Goal: Find contact information: Find contact information

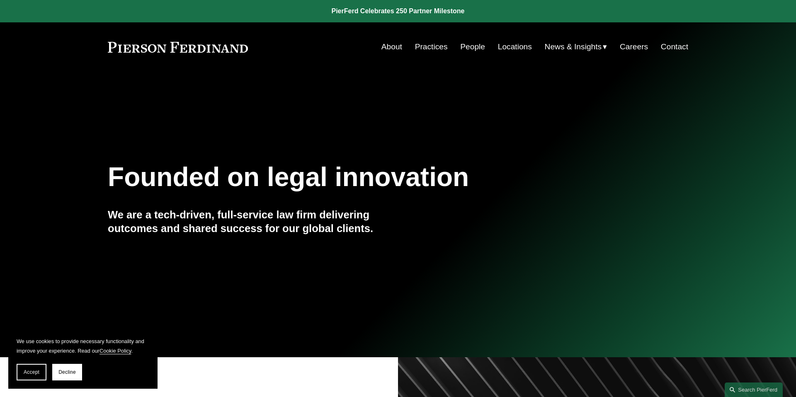
click at [516, 43] on link "Locations" at bounding box center [515, 47] width 34 height 16
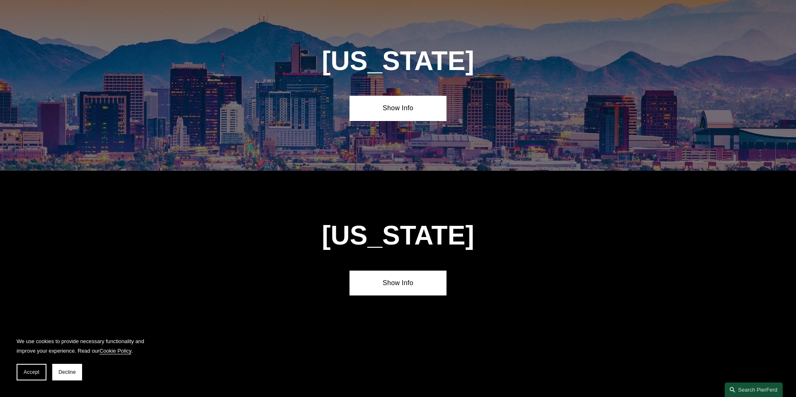
scroll to position [394, 0]
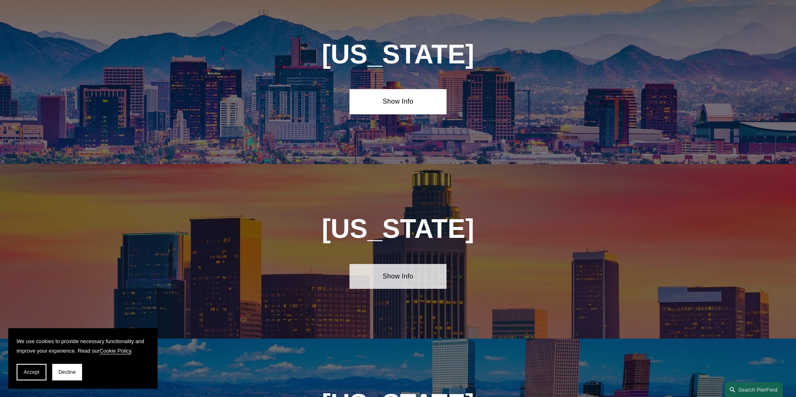
click at [421, 270] on link "Show Info" at bounding box center [397, 276] width 97 height 25
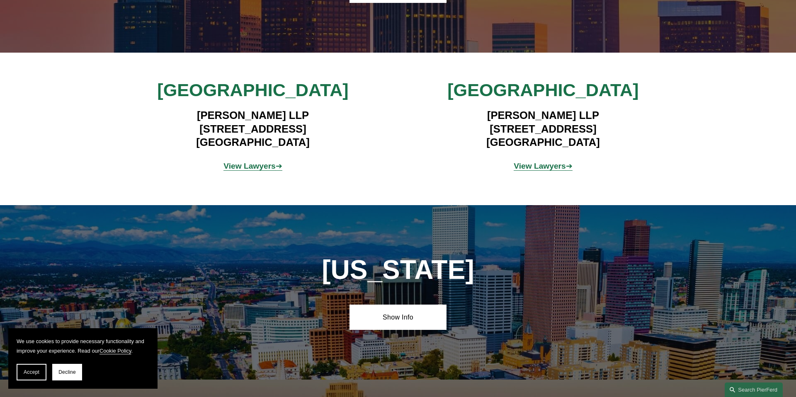
scroll to position [677, 0]
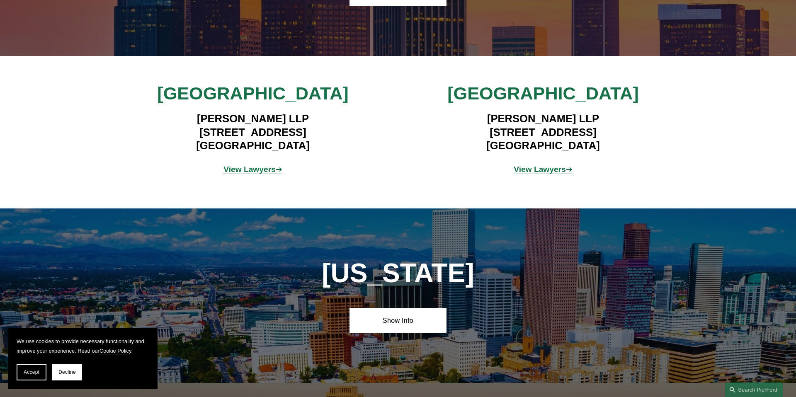
click at [258, 165] on strong "View Lawyers" at bounding box center [249, 169] width 52 height 9
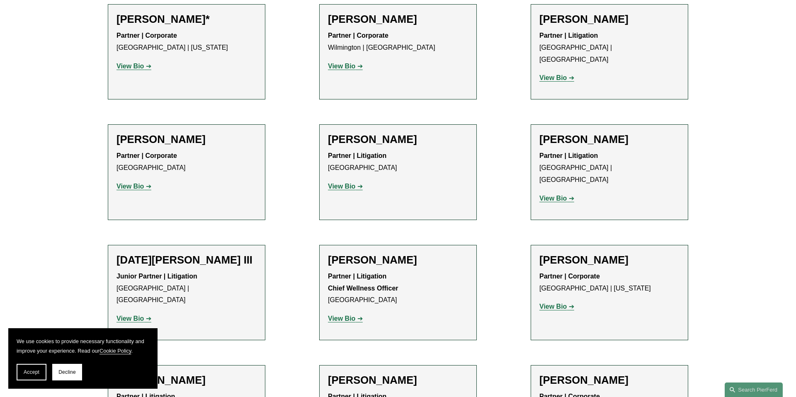
scroll to position [614, 0]
